Goal: Transaction & Acquisition: Purchase product/service

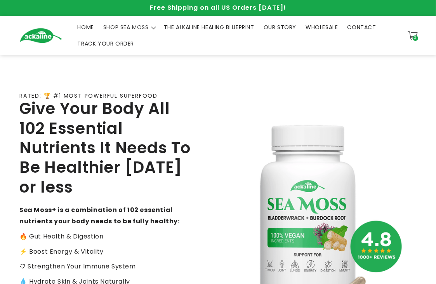
click at [411, 33] on icon at bounding box center [413, 35] width 10 height 10
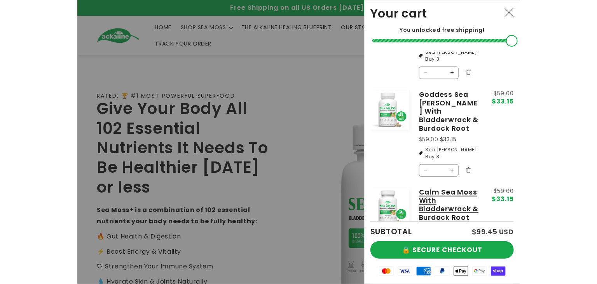
scroll to position [78, 0]
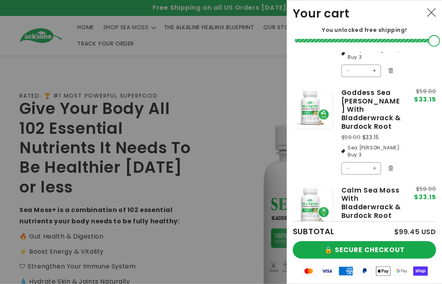
click at [390, 254] on icon "Remove Calm Sea Moss With Bladderwrack & Burdock Root" at bounding box center [391, 257] width 6 height 6
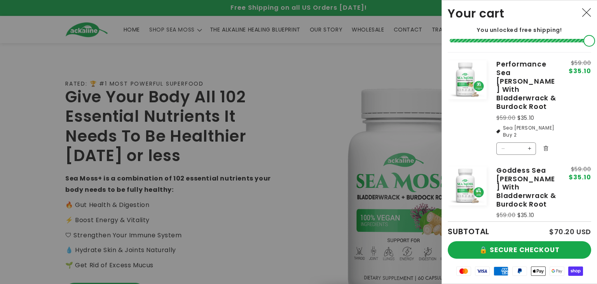
click at [378, 36] on div at bounding box center [298, 142] width 597 height 284
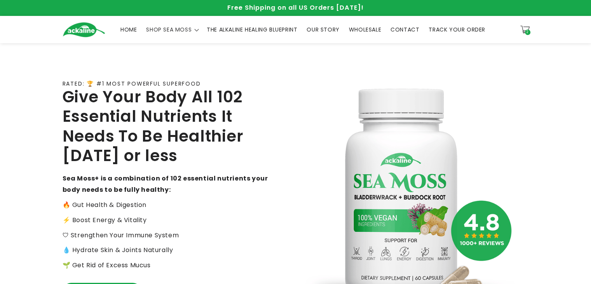
click at [269, 59] on div "RATED: 🏆 #1 MOST POWERFUL SUPERFOOD Give Your Body All 102 Essential Nutrients …" at bounding box center [179, 192] width 233 height 270
click at [436, 27] on icon at bounding box center [525, 29] width 10 height 10
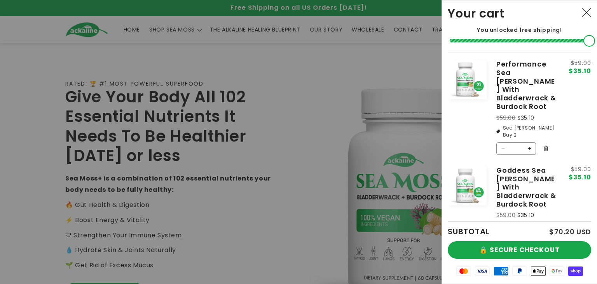
click at [436, 145] on icon "Remove Performance Sea Moss With Bladderwrack & Burdock Root" at bounding box center [546, 148] width 6 height 6
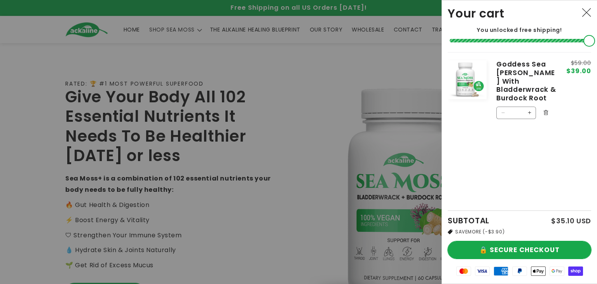
click at [436, 249] on button "🔒 SECURE CHECKOUT" at bounding box center [519, 249] width 143 height 17
